Goal: Transaction & Acquisition: Subscribe to service/newsletter

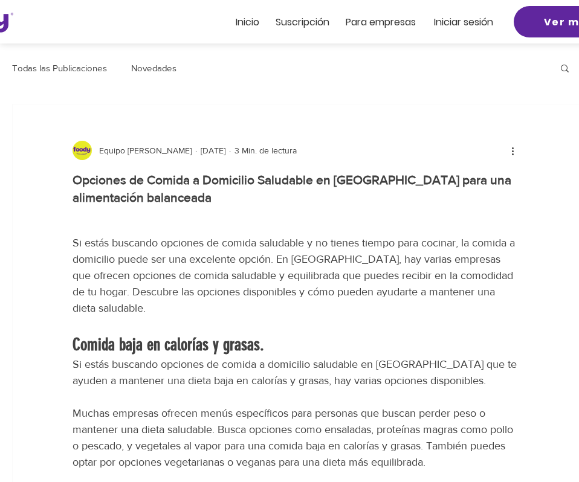
click at [303, 18] on span "Suscripción" at bounding box center [303, 22] width 54 height 14
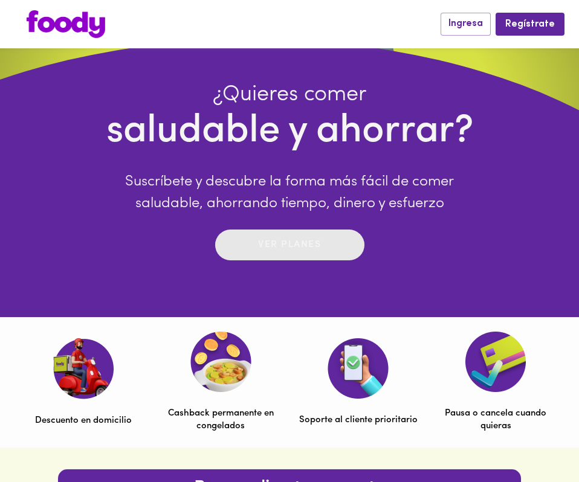
click at [305, 245] on p "Ver planes" at bounding box center [289, 245] width 63 height 14
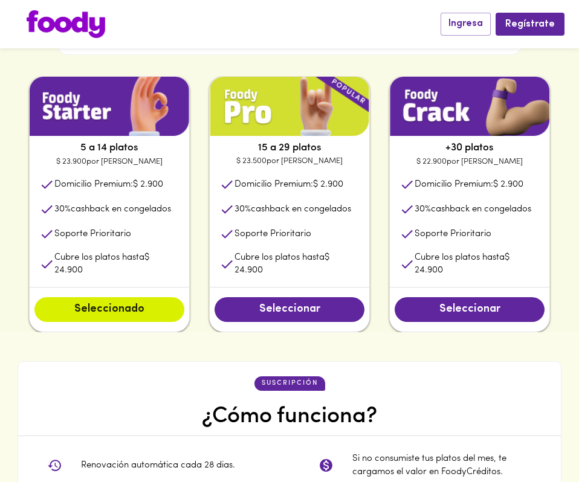
scroll to position [589, 0]
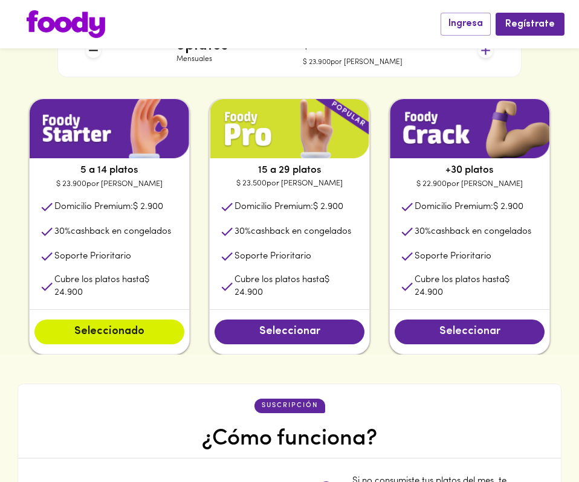
click at [460, 337] on span "Seleccionar" at bounding box center [470, 332] width 126 height 13
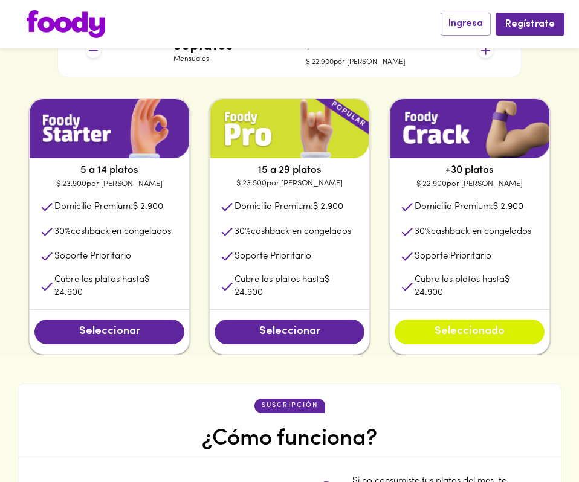
click at [459, 337] on span "Seleccionado" at bounding box center [470, 332] width 126 height 13
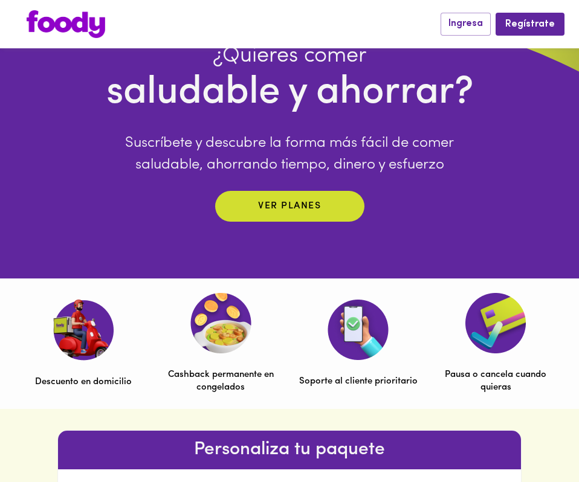
scroll to position [0, 0]
